Goal: Check status: Check status

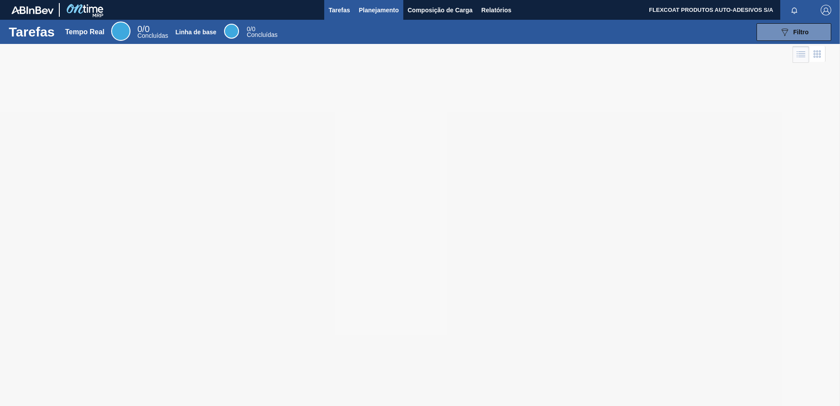
click at [365, 10] on span "Planejamento" at bounding box center [379, 10] width 40 height 11
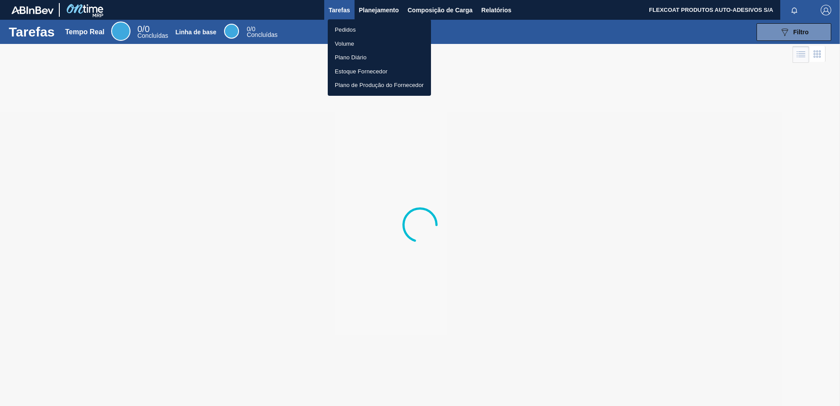
click at [347, 28] on li "Pedidos" at bounding box center [379, 30] width 103 height 14
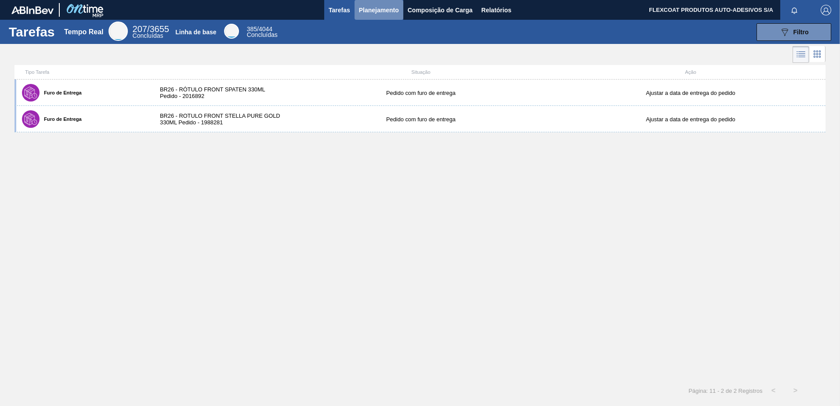
click at [373, 11] on span "Planejamento" at bounding box center [379, 10] width 40 height 11
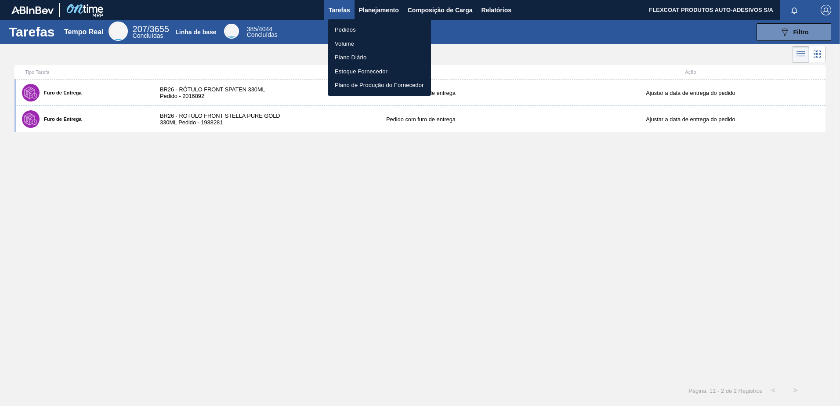
click at [348, 28] on li "Pedidos" at bounding box center [379, 30] width 103 height 14
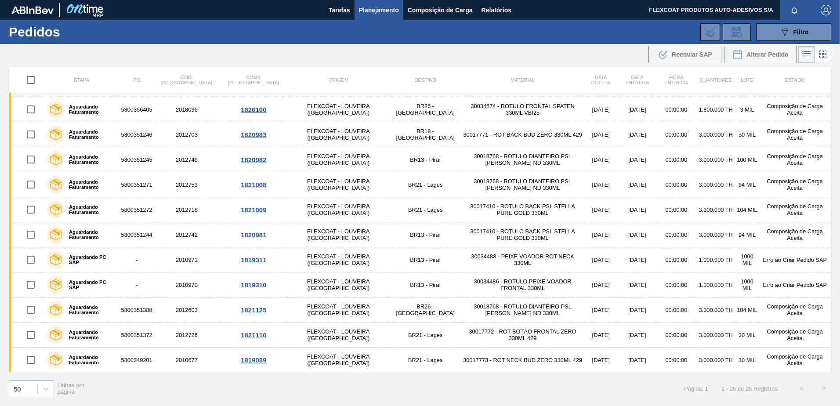
scroll to position [241, 0]
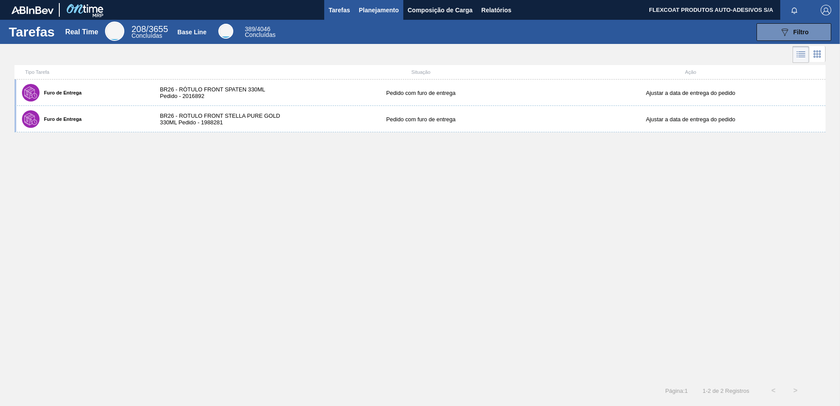
click at [363, 11] on span "Planejamento" at bounding box center [379, 10] width 40 height 11
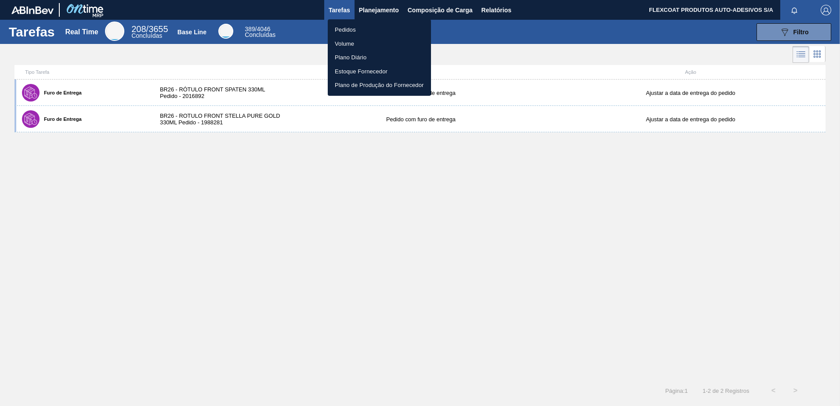
click at [350, 28] on li "Pedidos" at bounding box center [379, 30] width 103 height 14
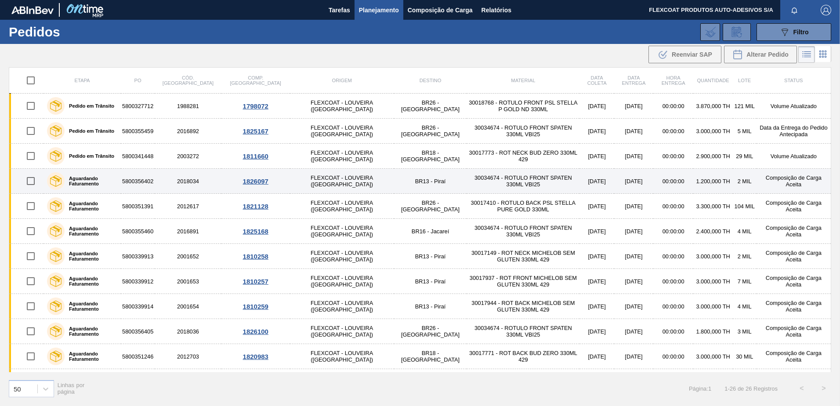
click at [86, 180] on label "Aguardando Faturamento" at bounding box center [91, 181] width 53 height 11
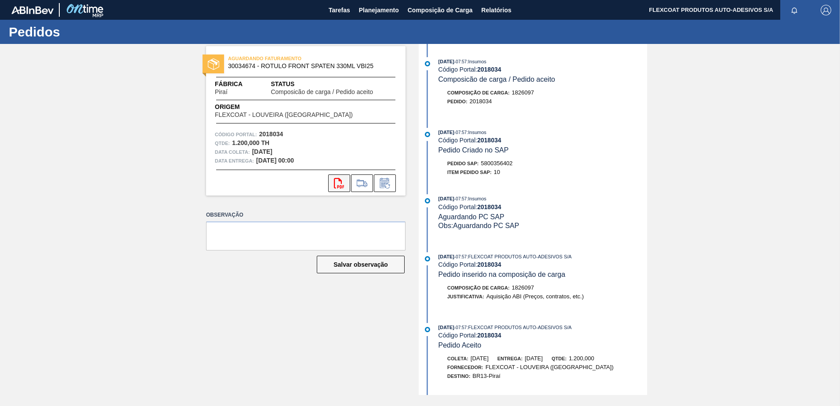
click at [338, 188] on button "svg{fill:#ff0000}" at bounding box center [339, 183] width 22 height 18
click at [373, 7] on span "Planejamento" at bounding box center [379, 10] width 40 height 11
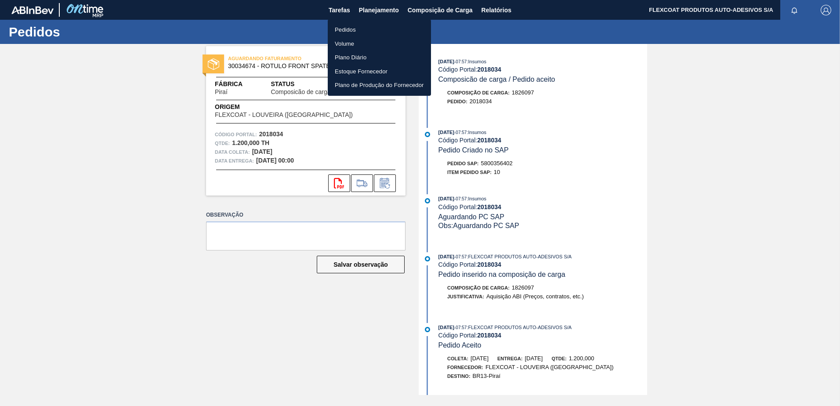
click at [345, 31] on li "Pedidos" at bounding box center [379, 30] width 103 height 14
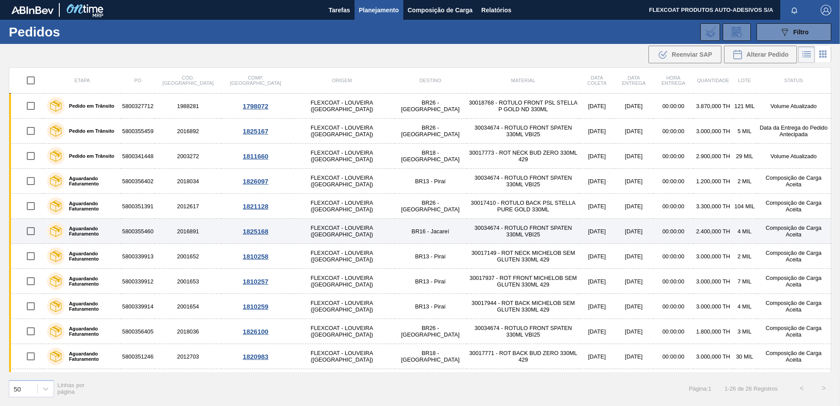
click at [84, 231] on label "Aguardando Faturamento" at bounding box center [91, 231] width 53 height 11
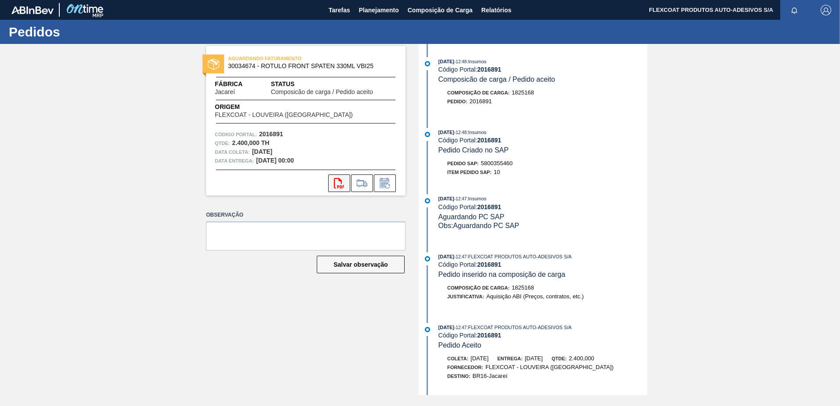
click at [337, 182] on icon "svg{fill:#ff0000}" at bounding box center [339, 183] width 11 height 11
click at [356, 7] on button "Planejamento" at bounding box center [379, 10] width 49 height 20
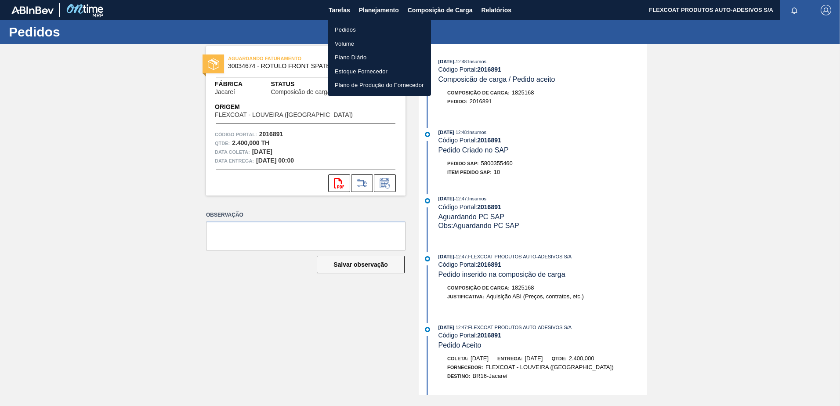
click at [342, 29] on li "Pedidos" at bounding box center [379, 30] width 103 height 14
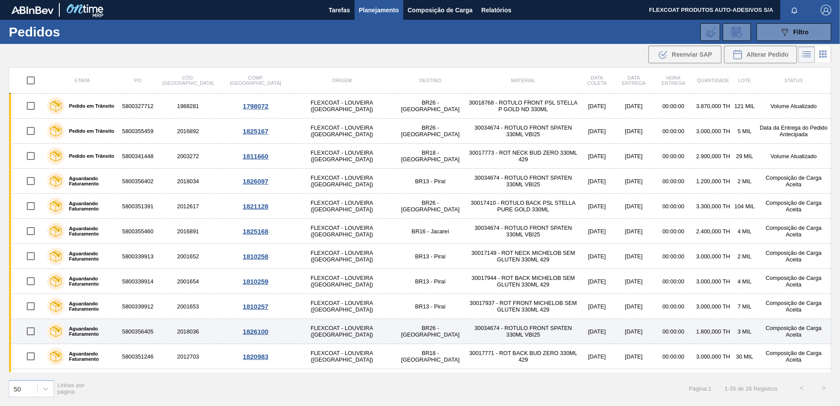
click at [87, 332] on label "Aguardando Faturamento" at bounding box center [91, 331] width 53 height 11
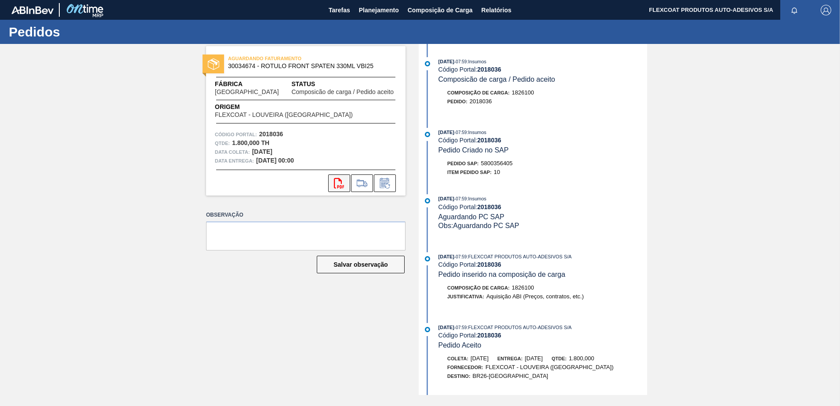
click at [337, 185] on icon "svg{fill:#ff0000}" at bounding box center [339, 183] width 11 height 11
click at [362, 9] on span "Planejamento" at bounding box center [379, 10] width 40 height 11
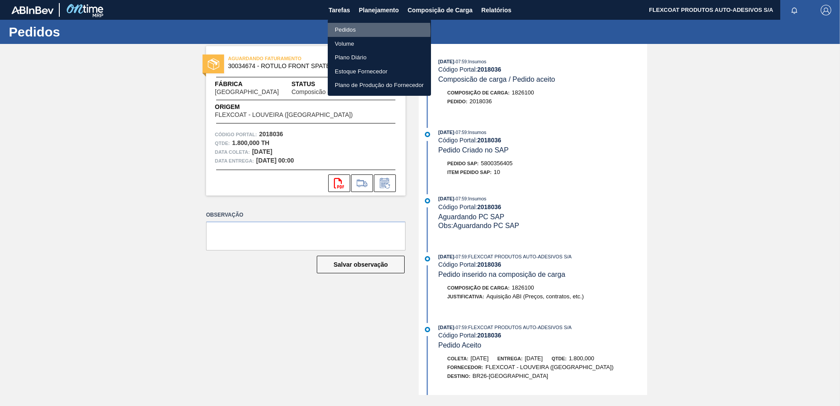
click at [347, 31] on li "Pedidos" at bounding box center [379, 30] width 103 height 14
